Goal: Transaction & Acquisition: Purchase product/service

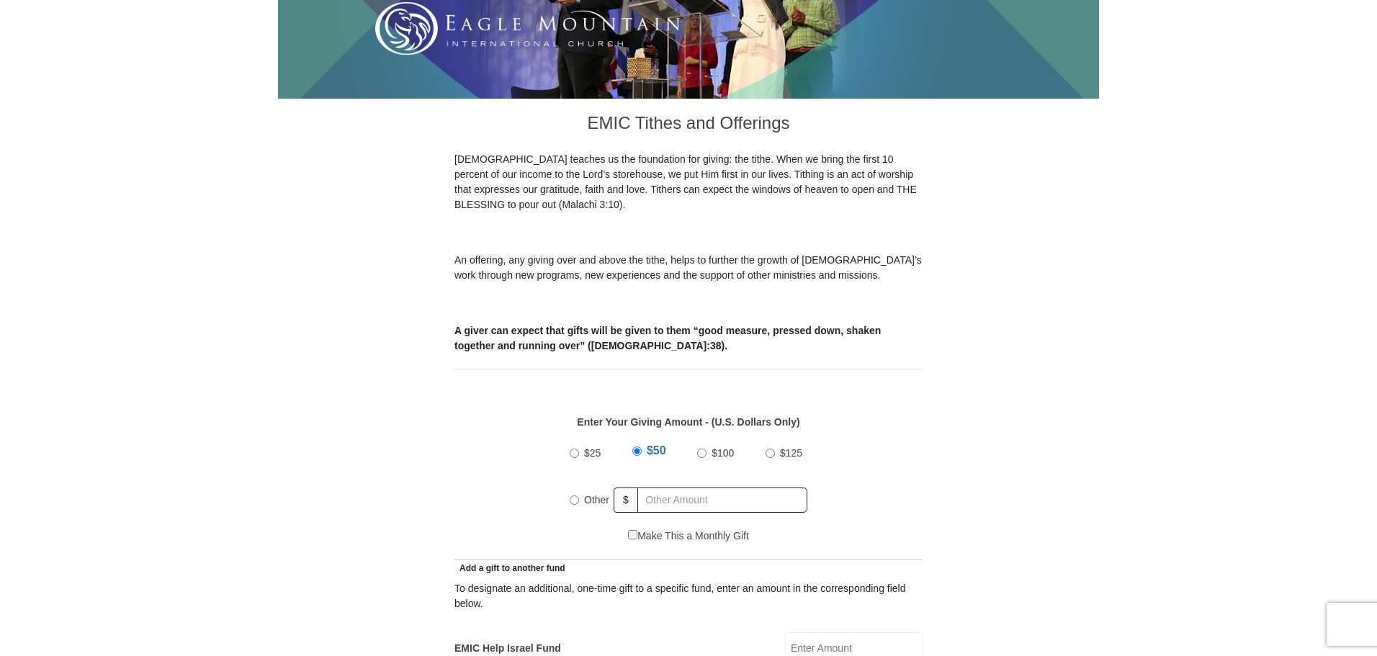
scroll to position [360, 0]
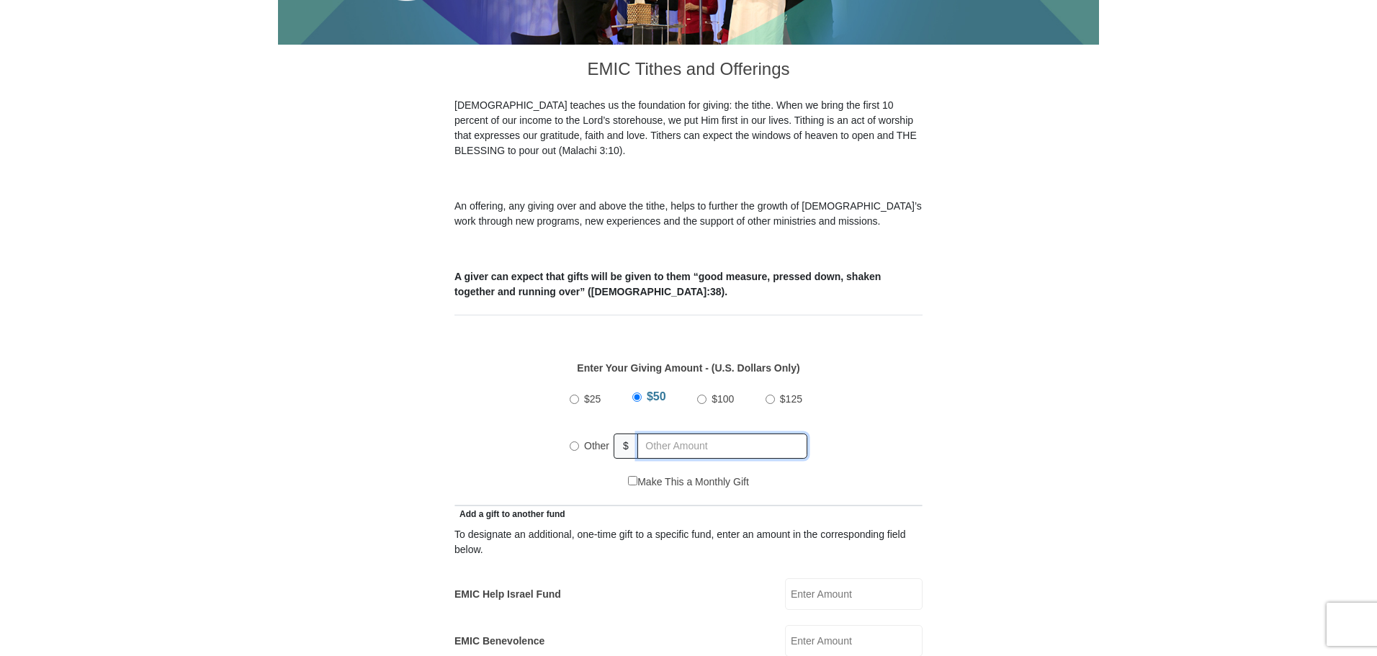
radio input "true"
click at [725, 434] on input "text" at bounding box center [724, 446] width 165 height 25
type input "240"
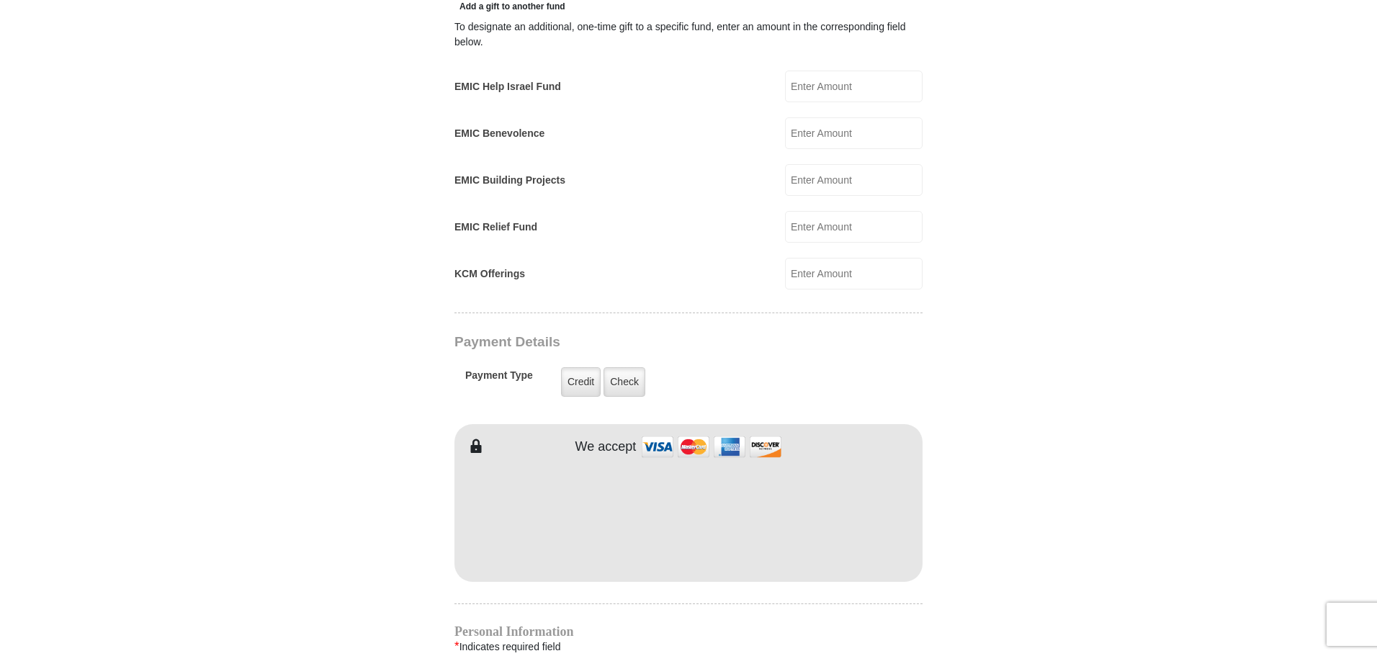
scroll to position [1008, 0]
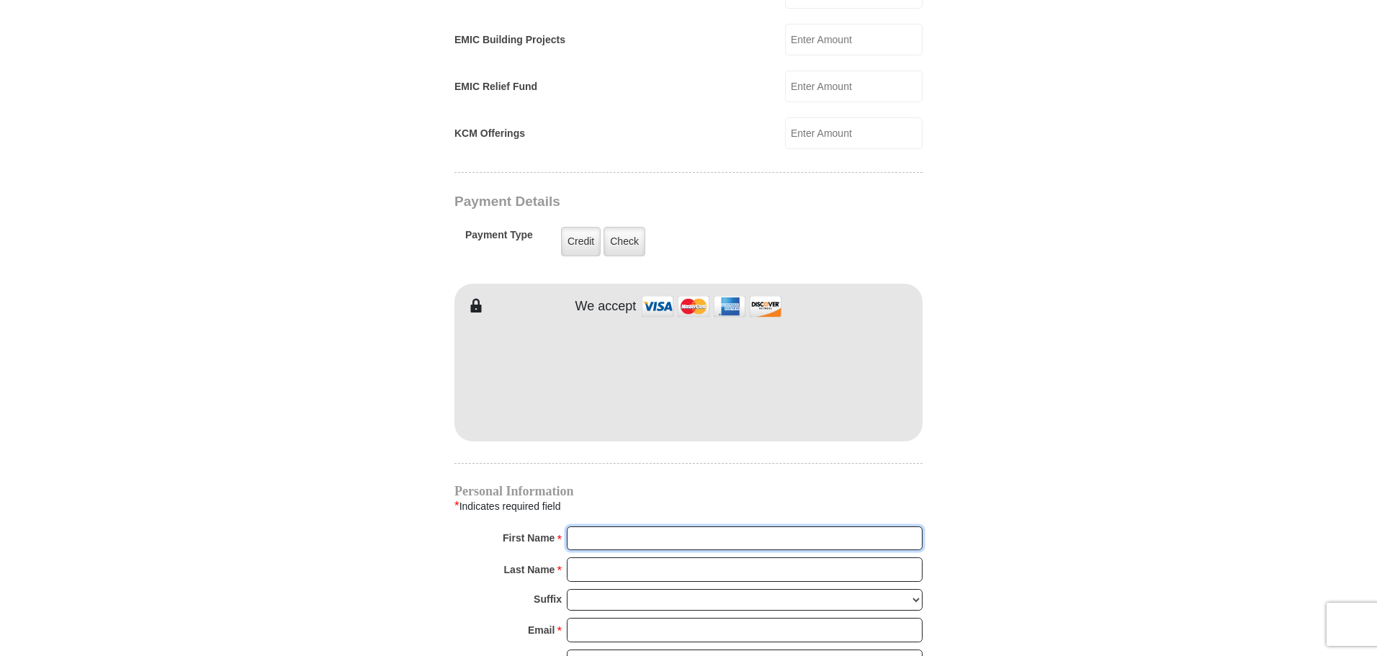
type input "[PERSON_NAME]"
type input "Chariton"
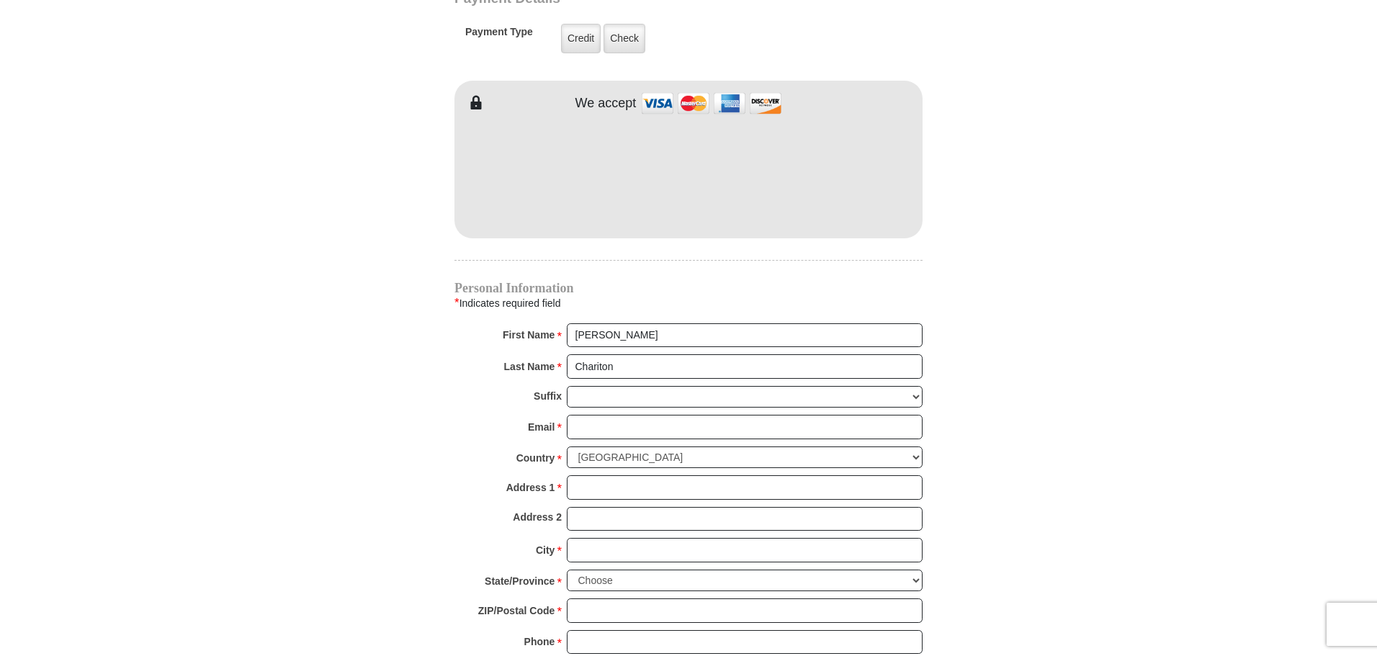
scroll to position [1224, 0]
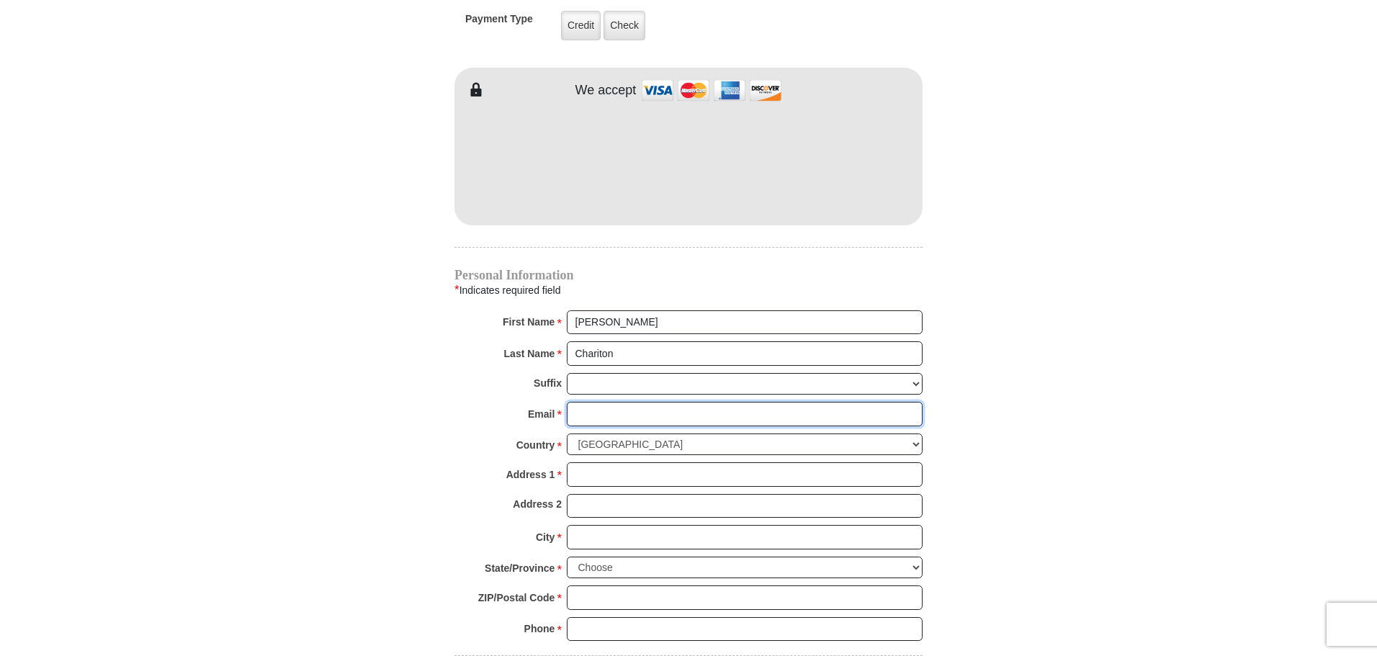
click at [609, 402] on input "Email *" at bounding box center [745, 414] width 356 height 24
type input "[EMAIL_ADDRESS][DOMAIN_NAME]"
type input "[STREET_ADDRESS][PERSON_NAME]"
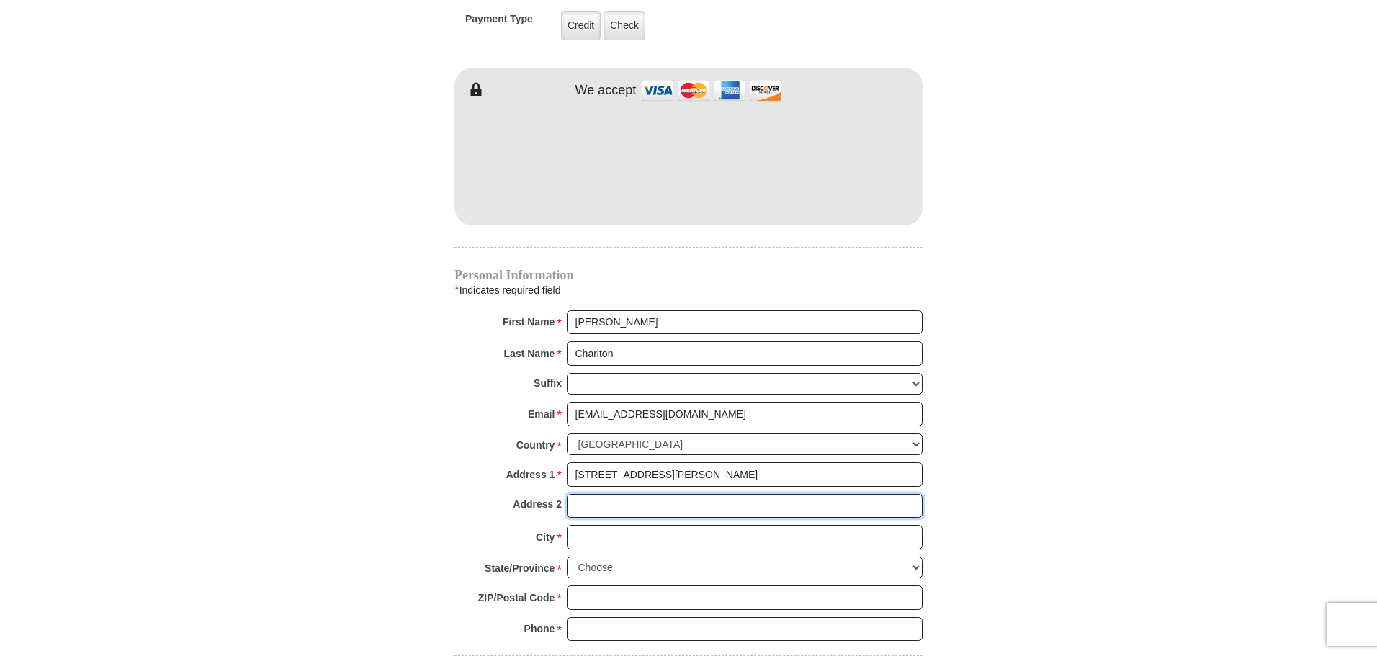
type input "Apt 2403"
type input "[PERSON_NAME]"
select select "[GEOGRAPHIC_DATA]"
type input "76208"
type input "8173729675"
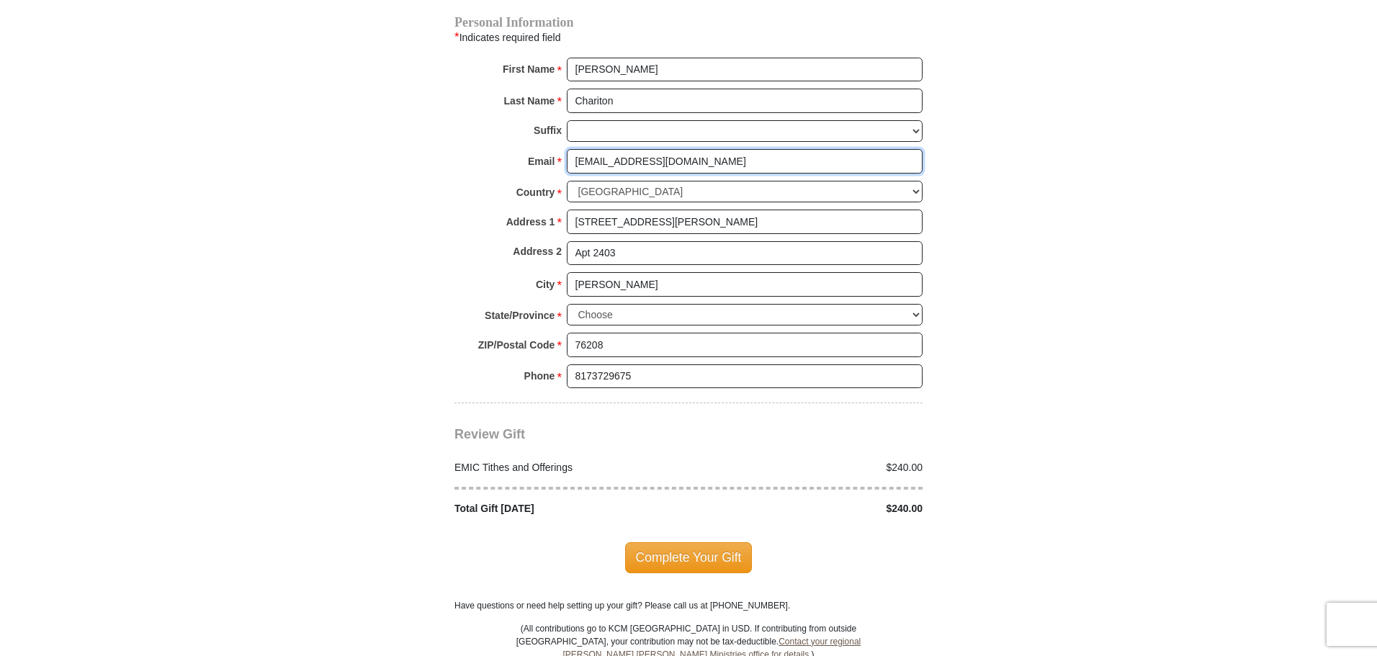
scroll to position [1584, 0]
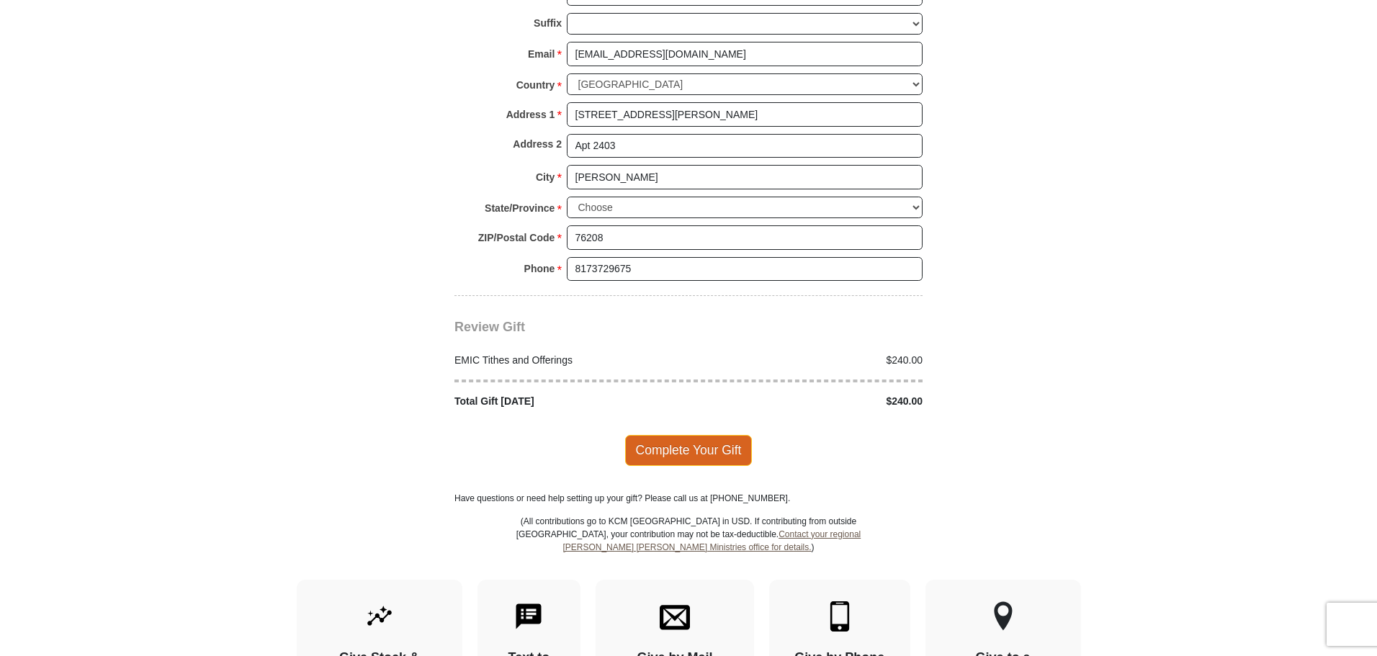
click at [710, 441] on span "Complete Your Gift" at bounding box center [688, 450] width 127 height 30
